Goal: Information Seeking & Learning: Learn about a topic

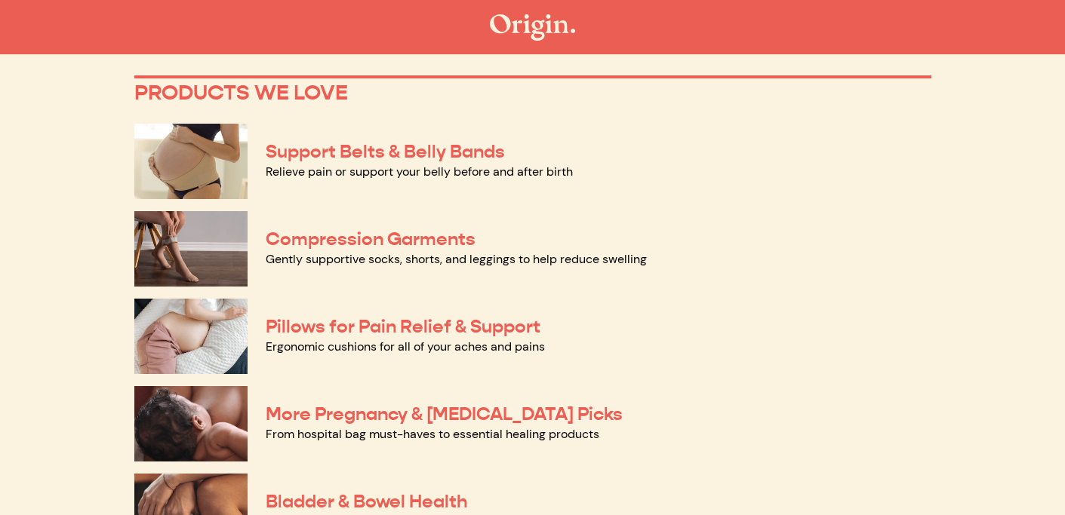
scroll to position [86, 0]
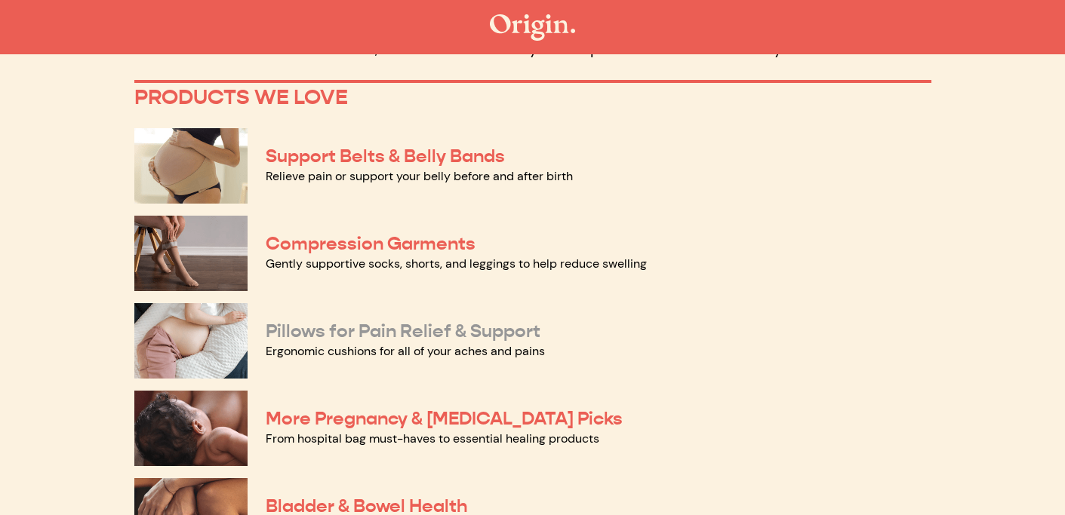
click at [357, 327] on link "Pillows for Pain Relief & Support" at bounding box center [403, 331] width 275 height 23
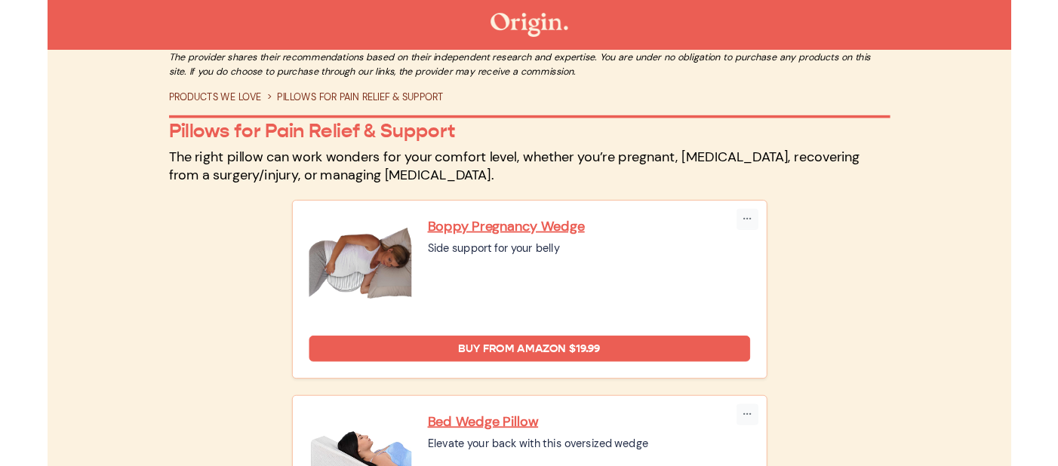
scroll to position [21, 0]
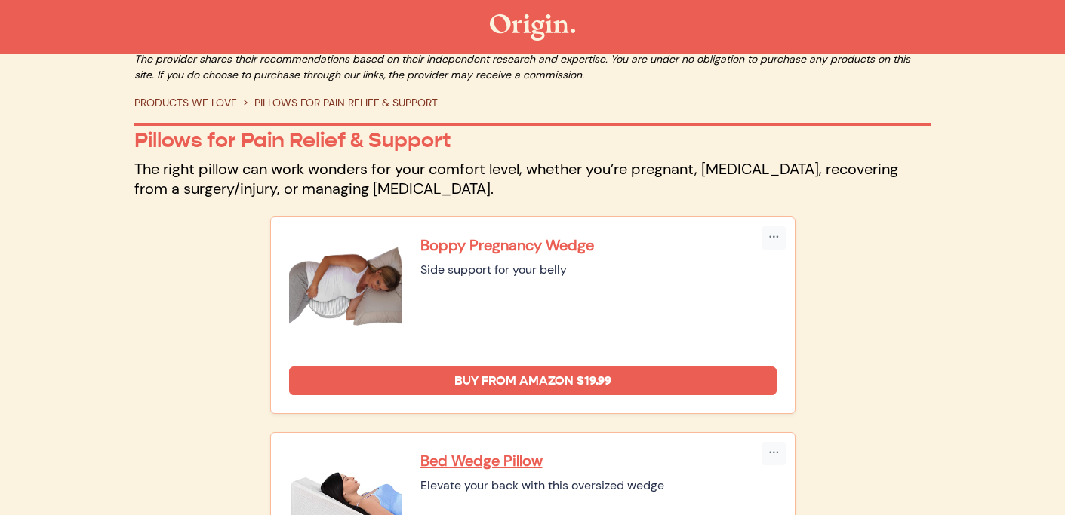
click at [484, 244] on p "Boppy Pregnancy Wedge" at bounding box center [598, 245] width 356 height 20
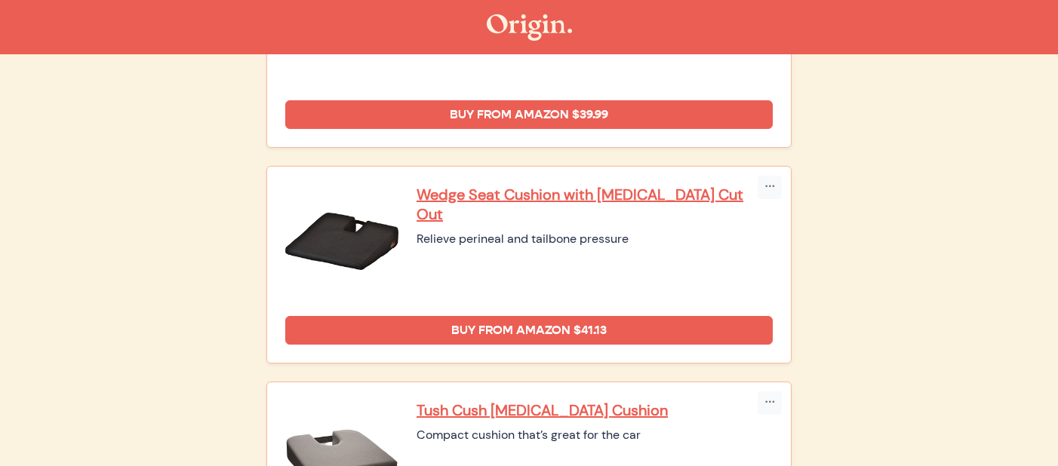
scroll to position [0, 0]
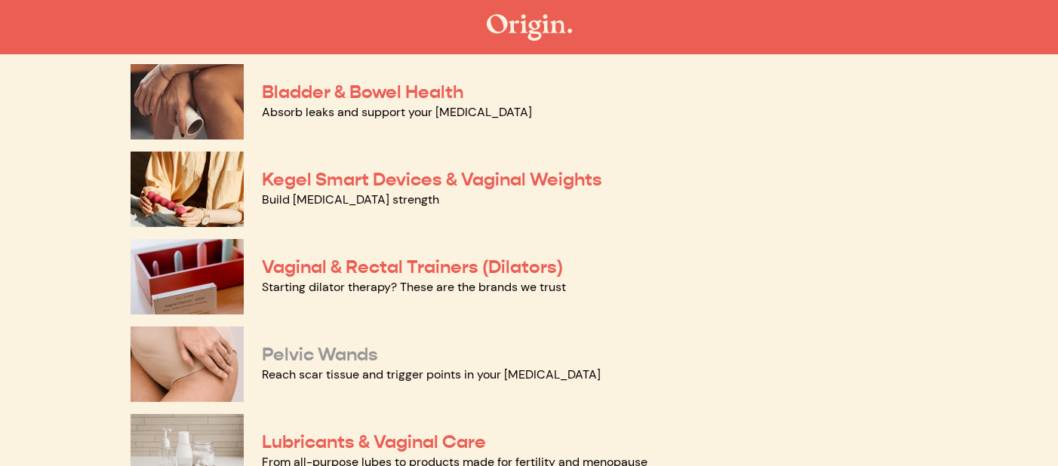
scroll to position [492, 0]
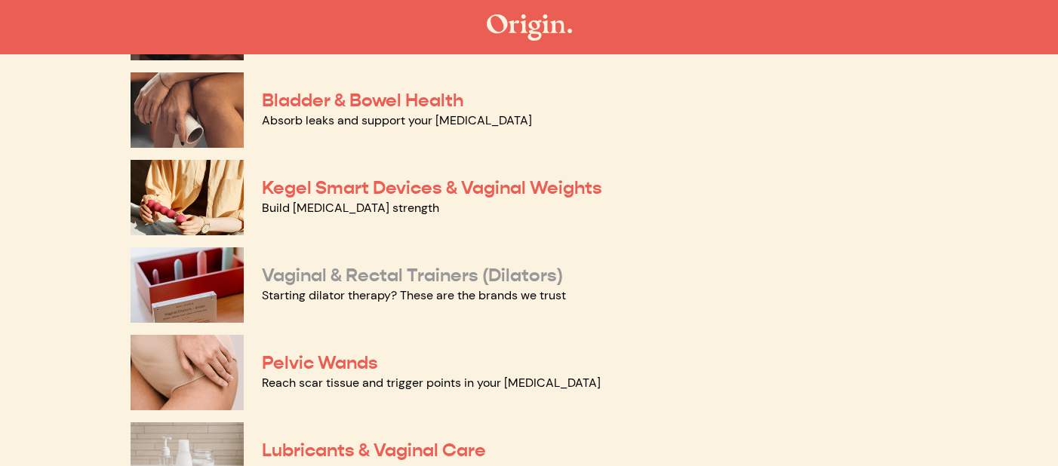
click at [301, 284] on link "Vaginal & Rectal Trainers (Dilators)" at bounding box center [412, 275] width 301 height 23
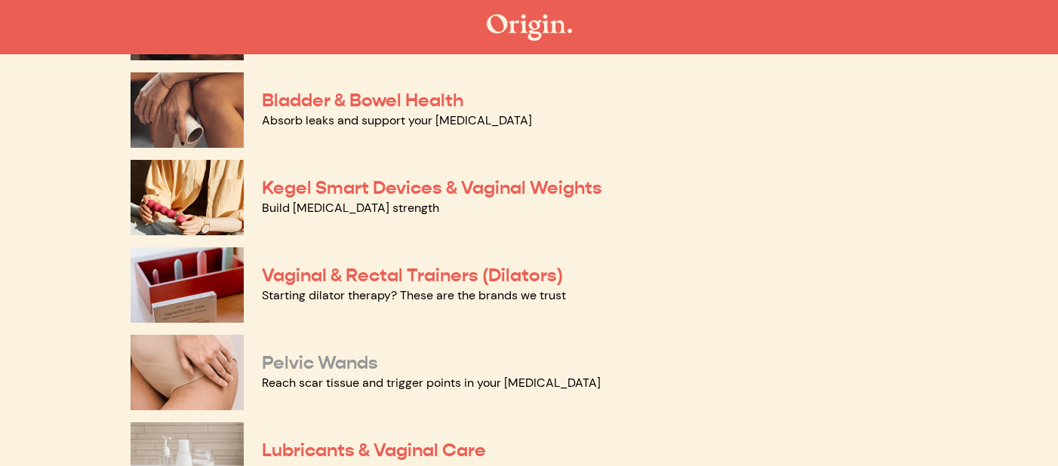
click at [337, 362] on link "Pelvic Wands" at bounding box center [320, 363] width 116 height 23
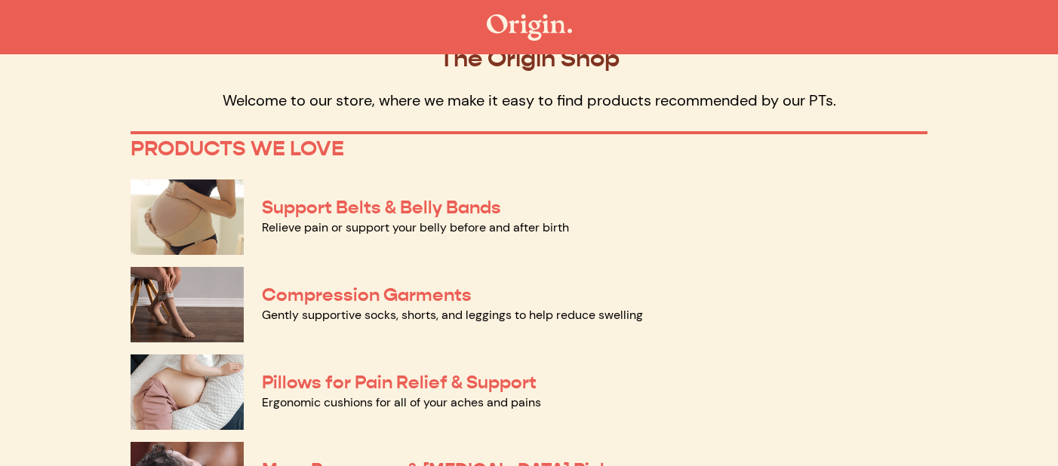
scroll to position [0, 0]
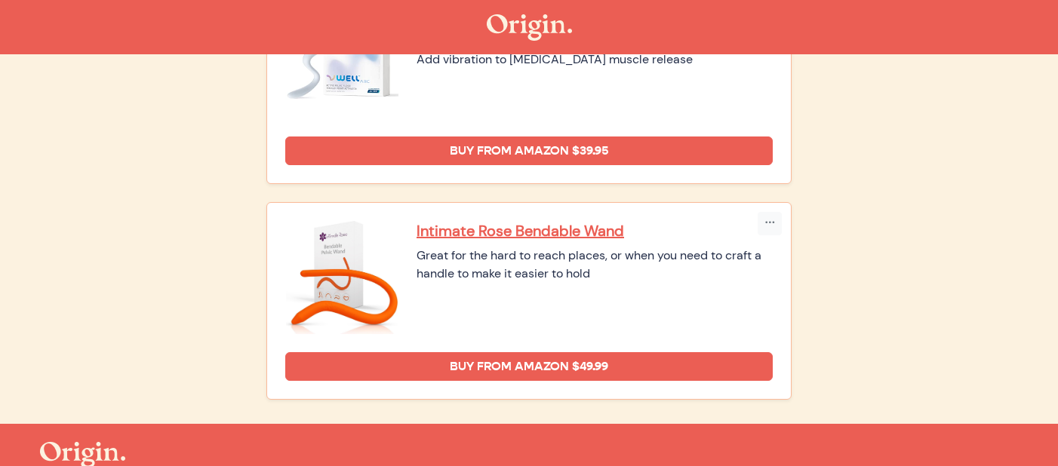
scroll to position [989, 0]
